Goal: Entertainment & Leisure: Consume media (video, audio)

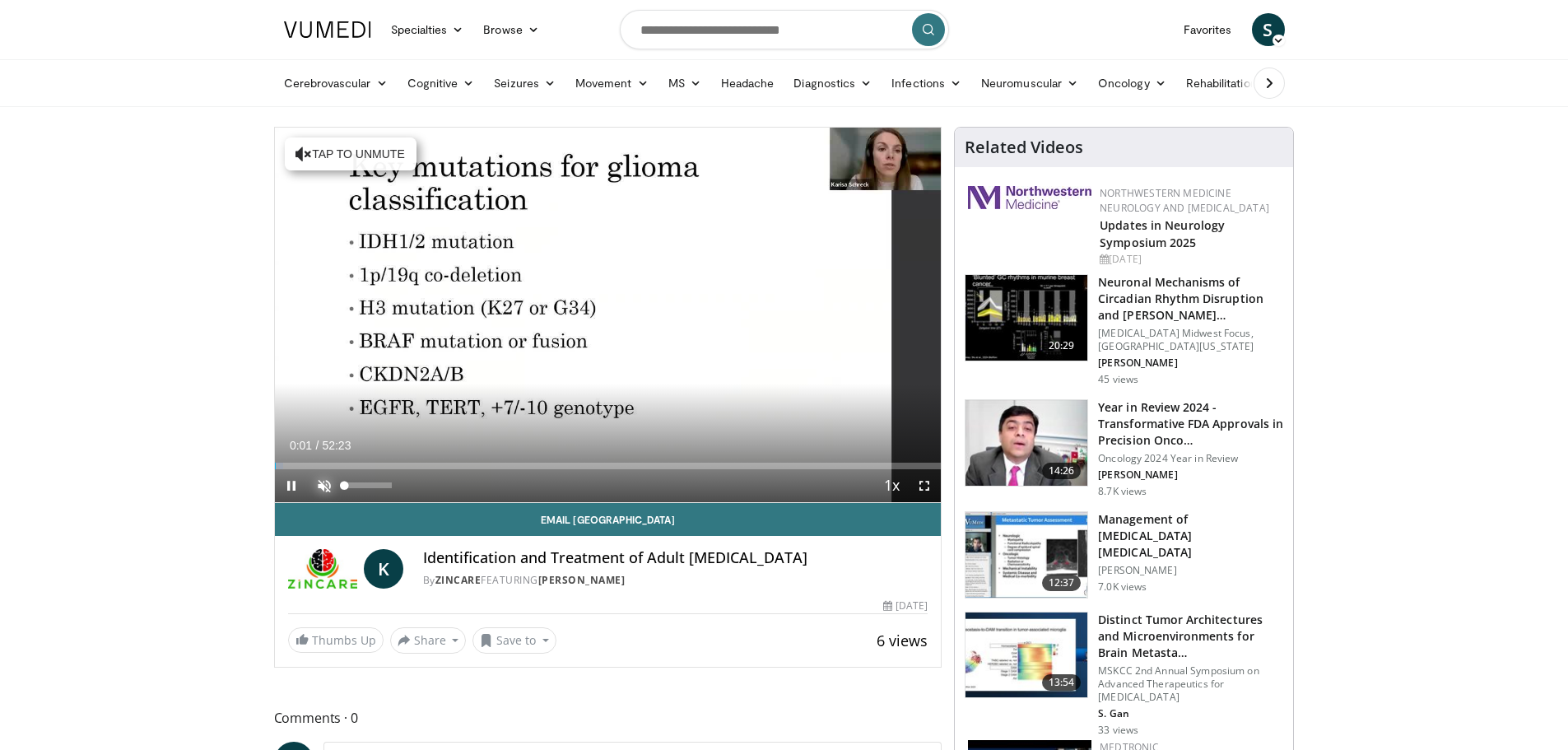
click at [320, 494] on span "Video Player" at bounding box center [324, 485] width 33 height 33
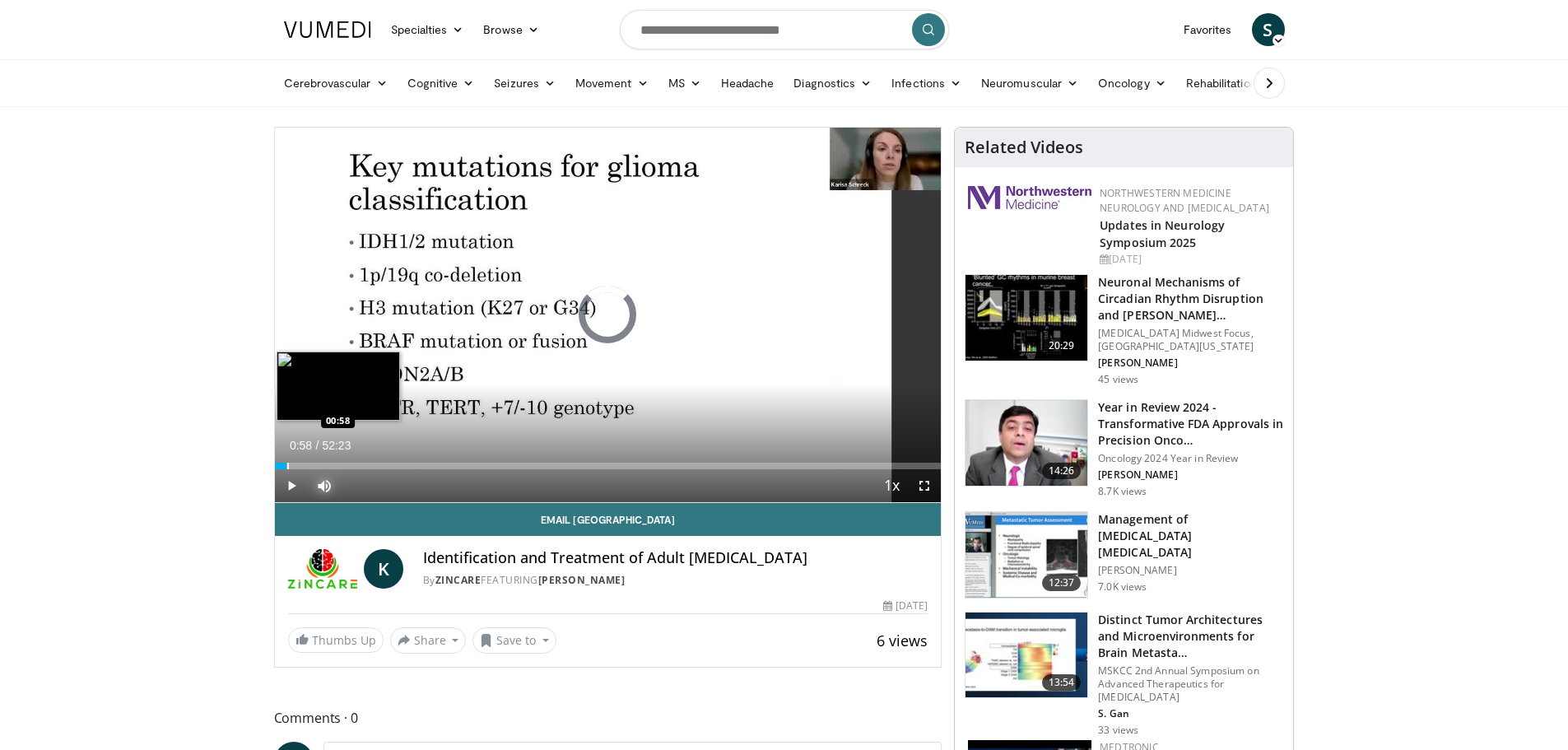
click at [286, 460] on div "Loaded : 1.89% 00:15 00:58" at bounding box center [608, 462] width 667 height 16
click at [296, 460] on div "Loaded : 4.10% 01:02 01:44" at bounding box center [608, 462] width 667 height 16
click at [293, 466] on div "Progress Bar" at bounding box center [294, 466] width 2 height 6
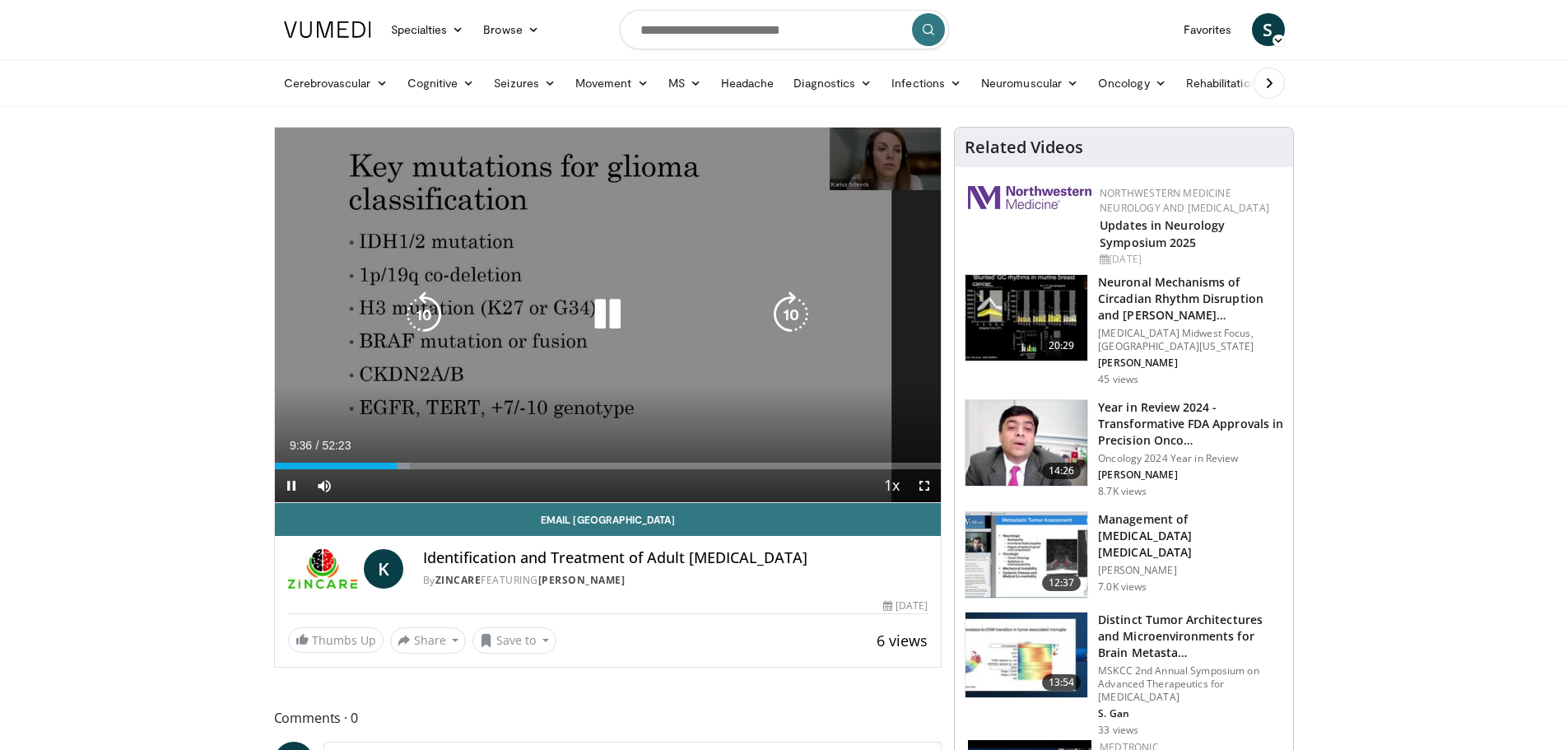
click at [613, 307] on icon "Video Player" at bounding box center [607, 315] width 46 height 46
click at [630, 317] on div "Video Player" at bounding box center [607, 314] width 400 height 33
click at [620, 324] on icon "Video Player" at bounding box center [607, 315] width 46 height 46
click at [623, 326] on icon "Video Player" at bounding box center [607, 315] width 46 height 46
